Goal: Find specific fact: Find contact information

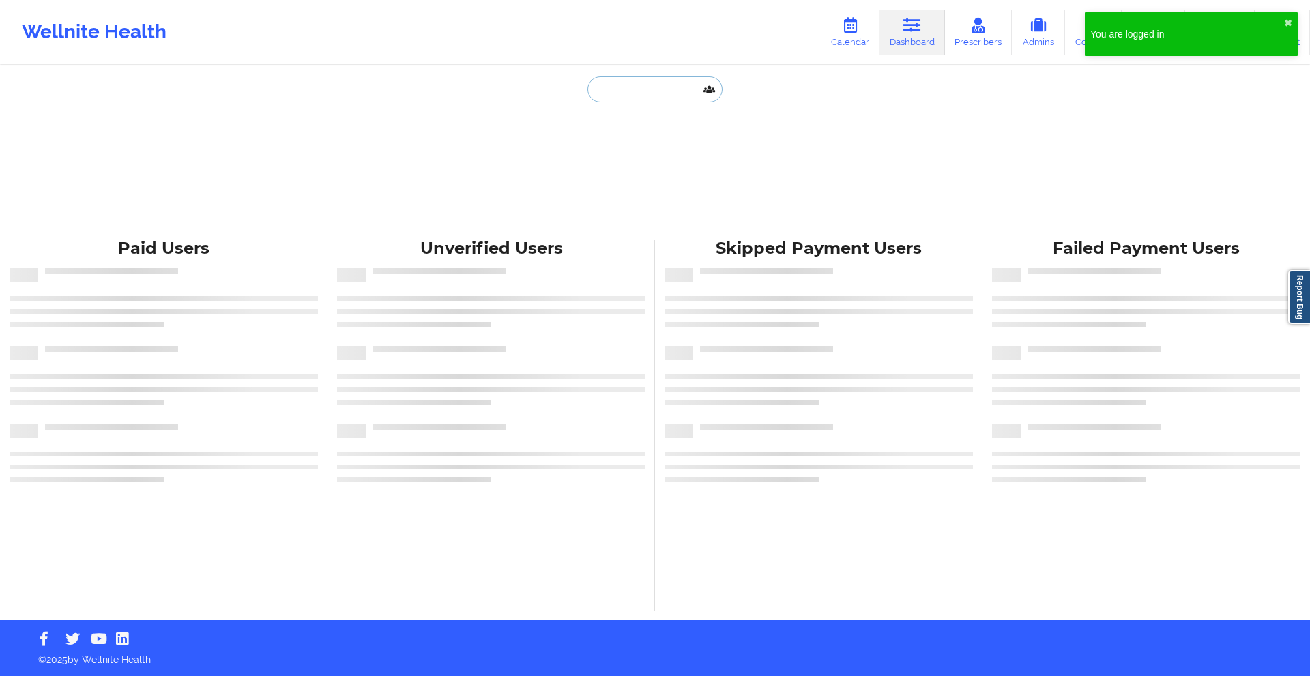
click at [615, 90] on input "text" at bounding box center [654, 89] width 135 height 26
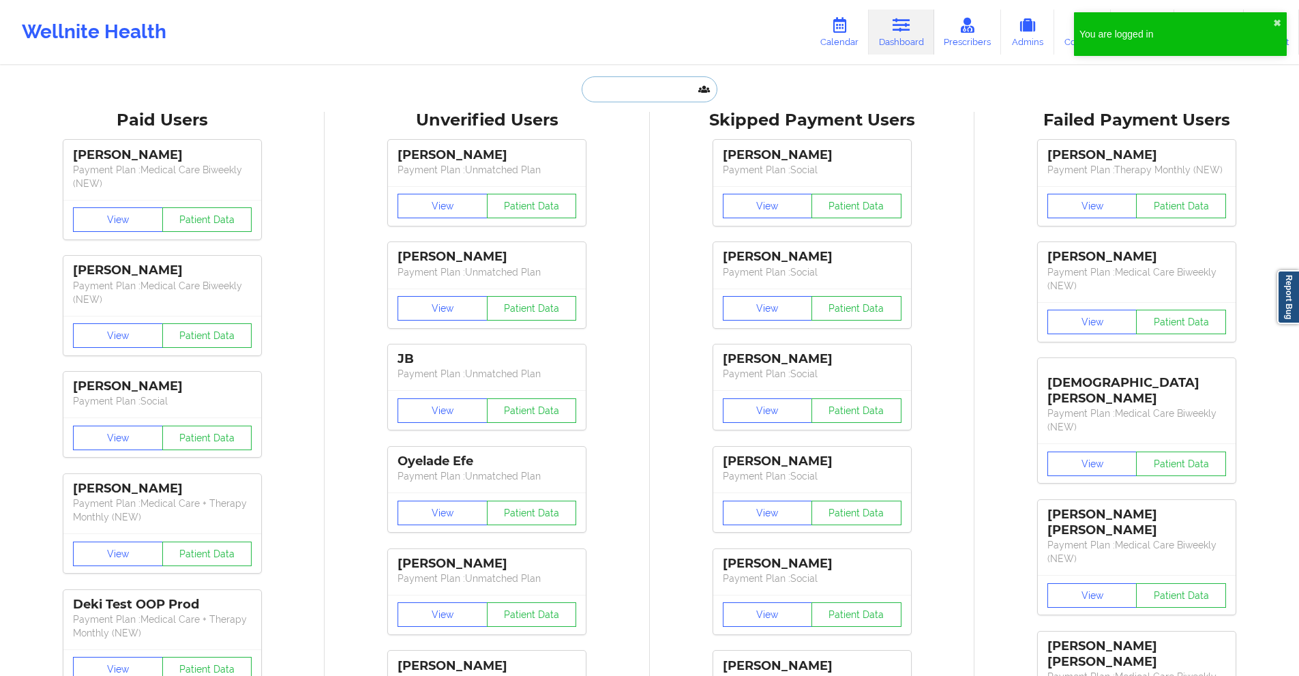
paste input "[PERSON_NAME]"
type input "[PERSON_NAME]"
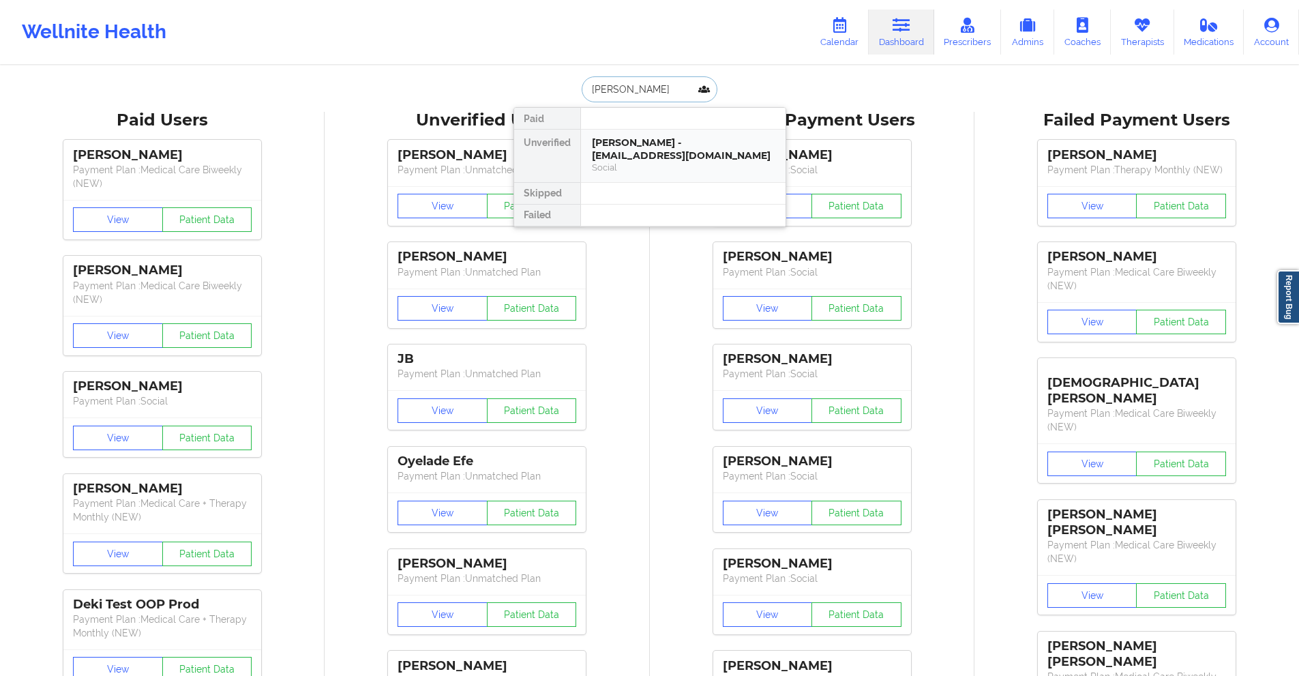
click at [636, 143] on div "[PERSON_NAME] - [EMAIL_ADDRESS][DOMAIN_NAME]" at bounding box center [683, 148] width 183 height 25
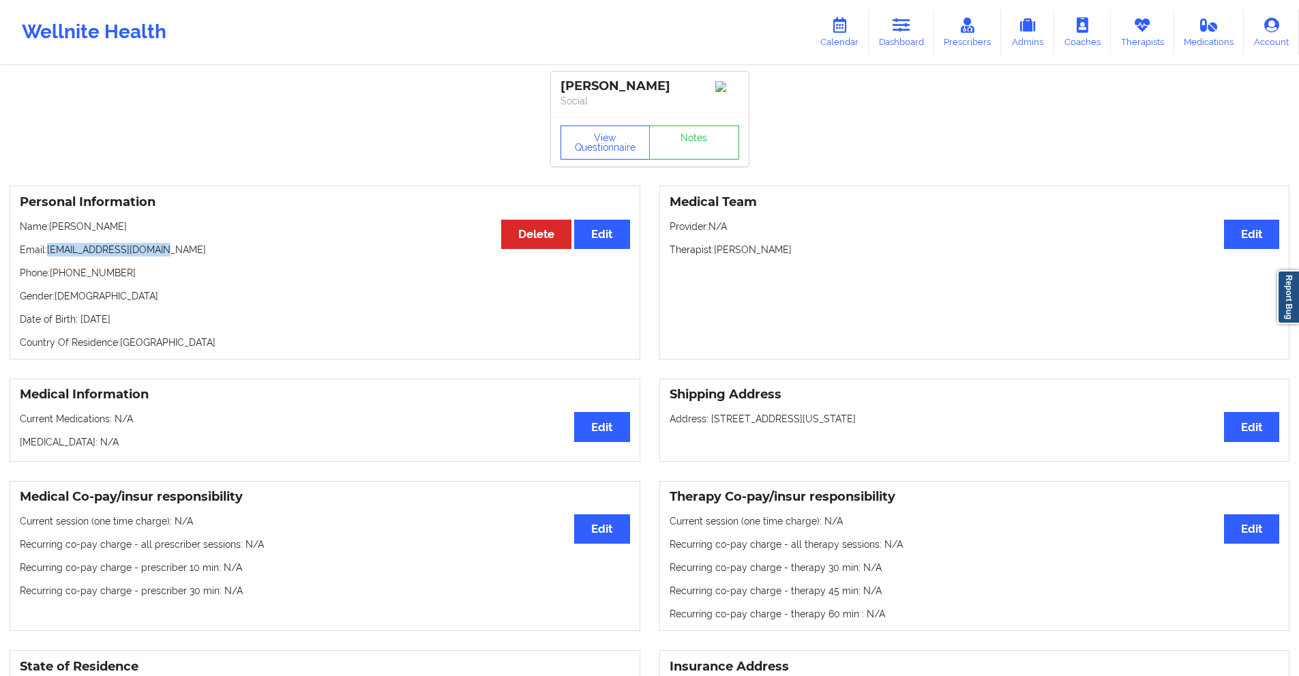
drag, startPoint x: 166, startPoint y: 254, endPoint x: 50, endPoint y: 258, distance: 116.0
click at [50, 256] on p "Email: [EMAIL_ADDRESS][DOMAIN_NAME]" at bounding box center [325, 250] width 610 height 14
copy p "[EMAIL_ADDRESS][DOMAIN_NAME]"
